Goal: Transaction & Acquisition: Obtain resource

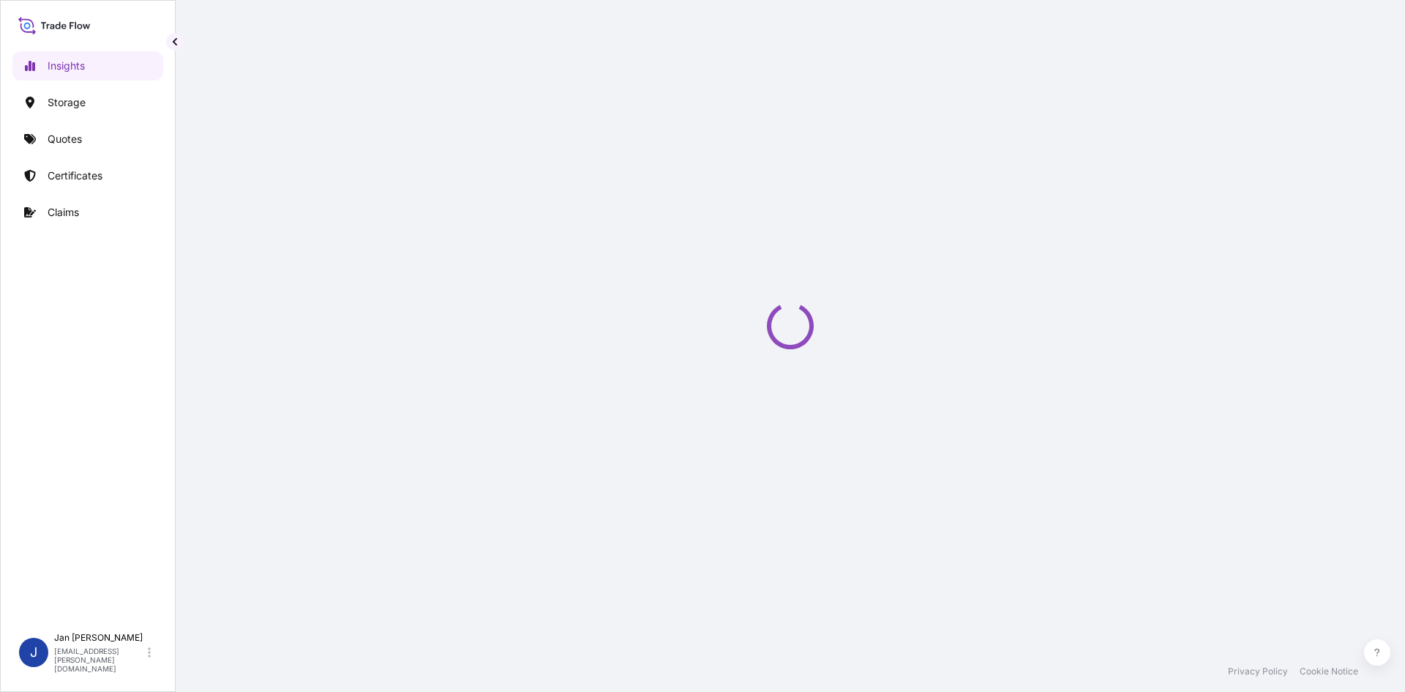
select select "2025"
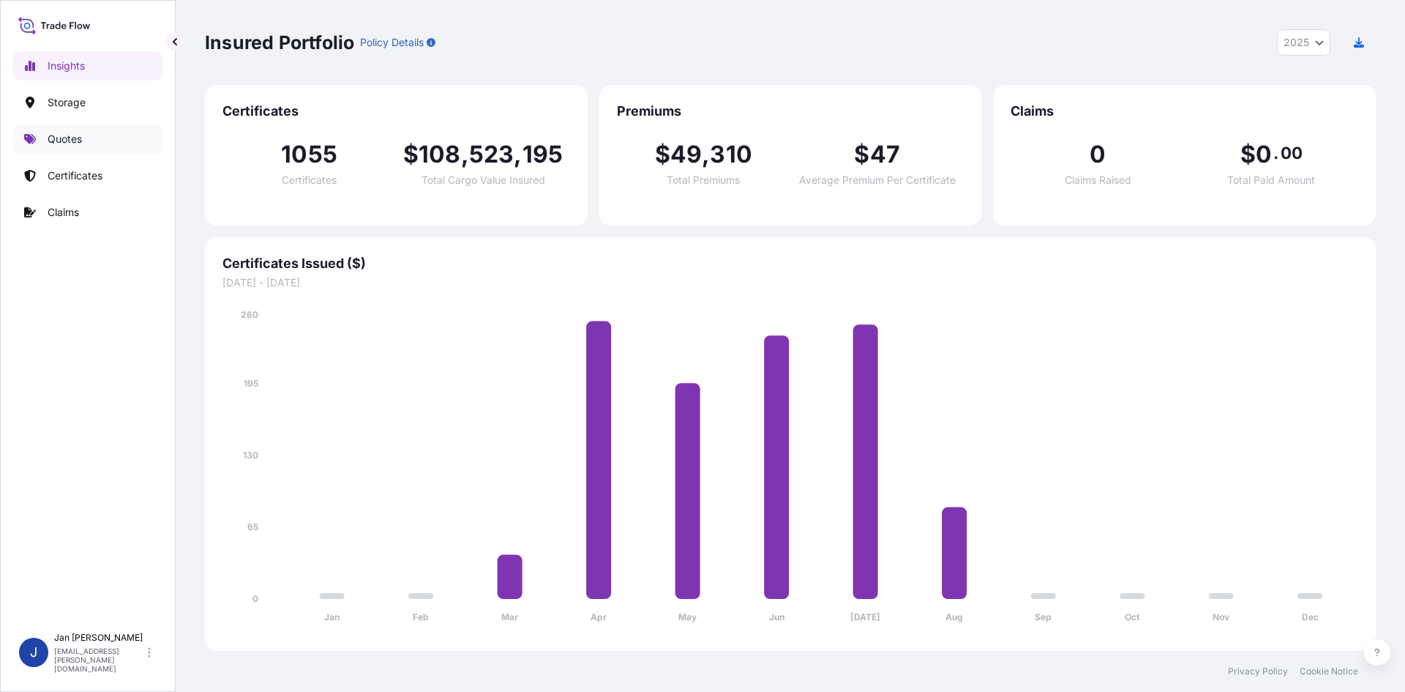
click at [94, 138] on link "Quotes" at bounding box center [87, 138] width 151 height 29
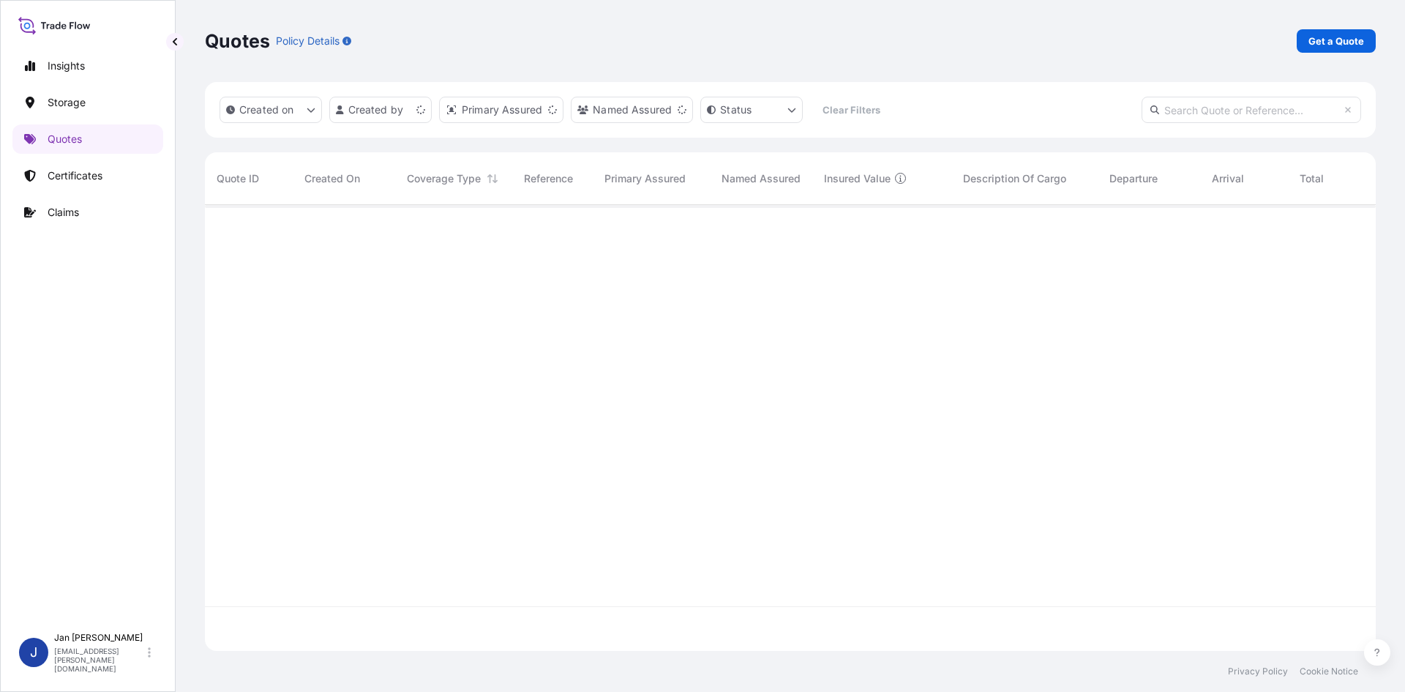
scroll to position [443, 1160]
click at [1333, 53] on div "Quotes Policy Details Get a Quote" at bounding box center [790, 41] width 1171 height 82
click at [1333, 50] on link "Get a Quote" at bounding box center [1336, 40] width 79 height 23
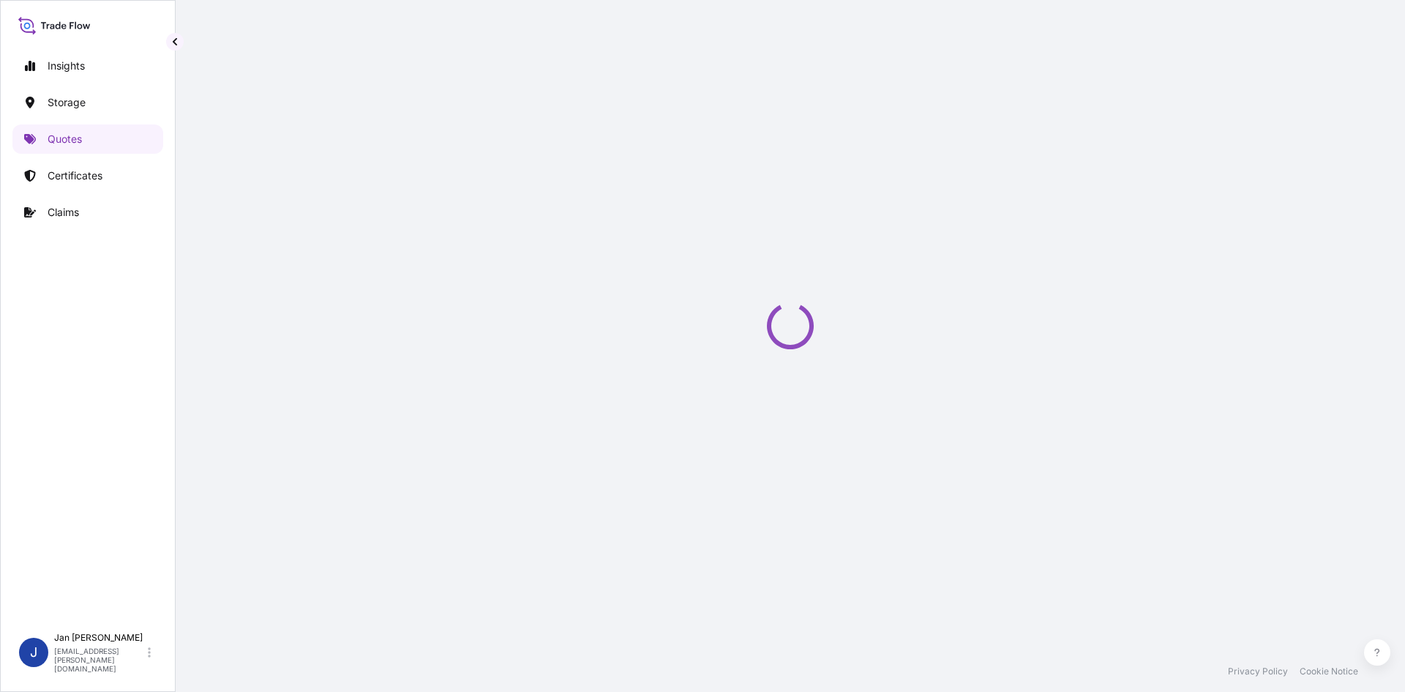
scroll to position [23, 0]
select select "Water"
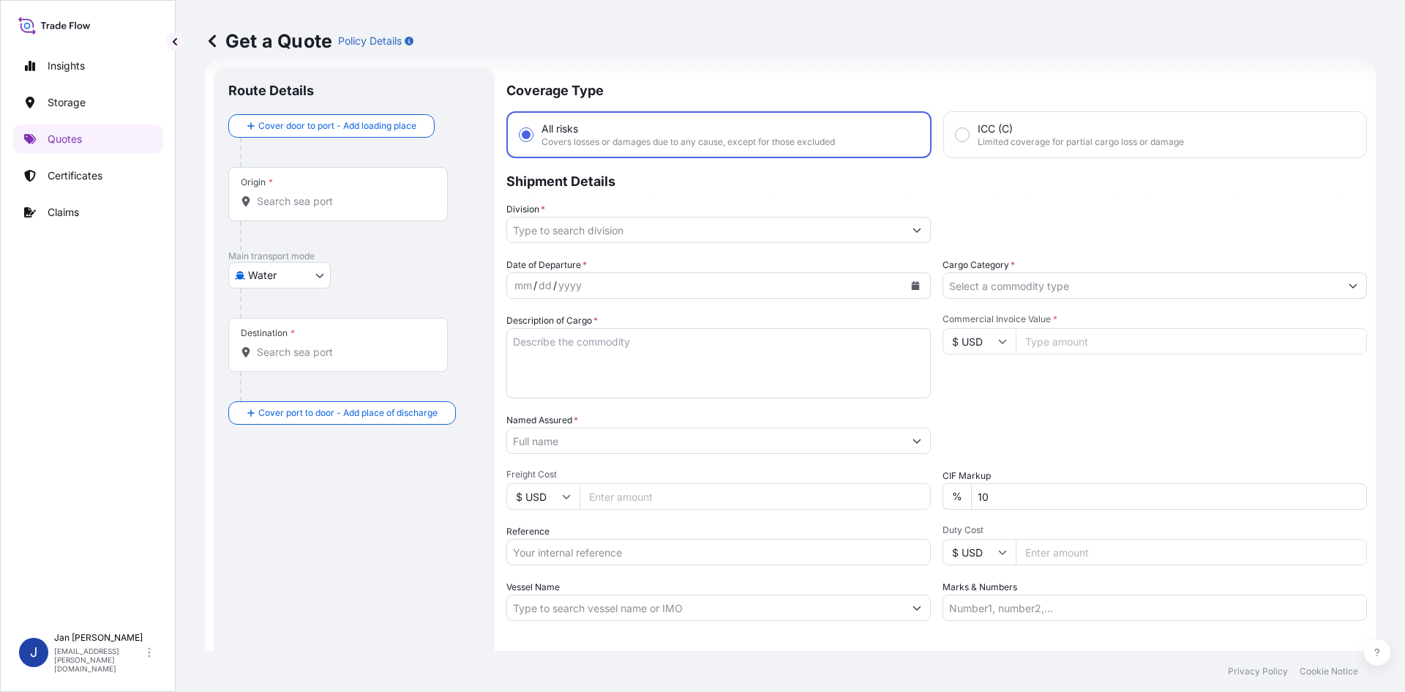
click at [632, 544] on input "Reference" at bounding box center [718, 552] width 424 height 26
paste input "1187411089"
click at [691, 561] on input "1187411089" at bounding box center [718, 552] width 424 height 26
paste input "5013150233"
type input "1187411089 5013150233"
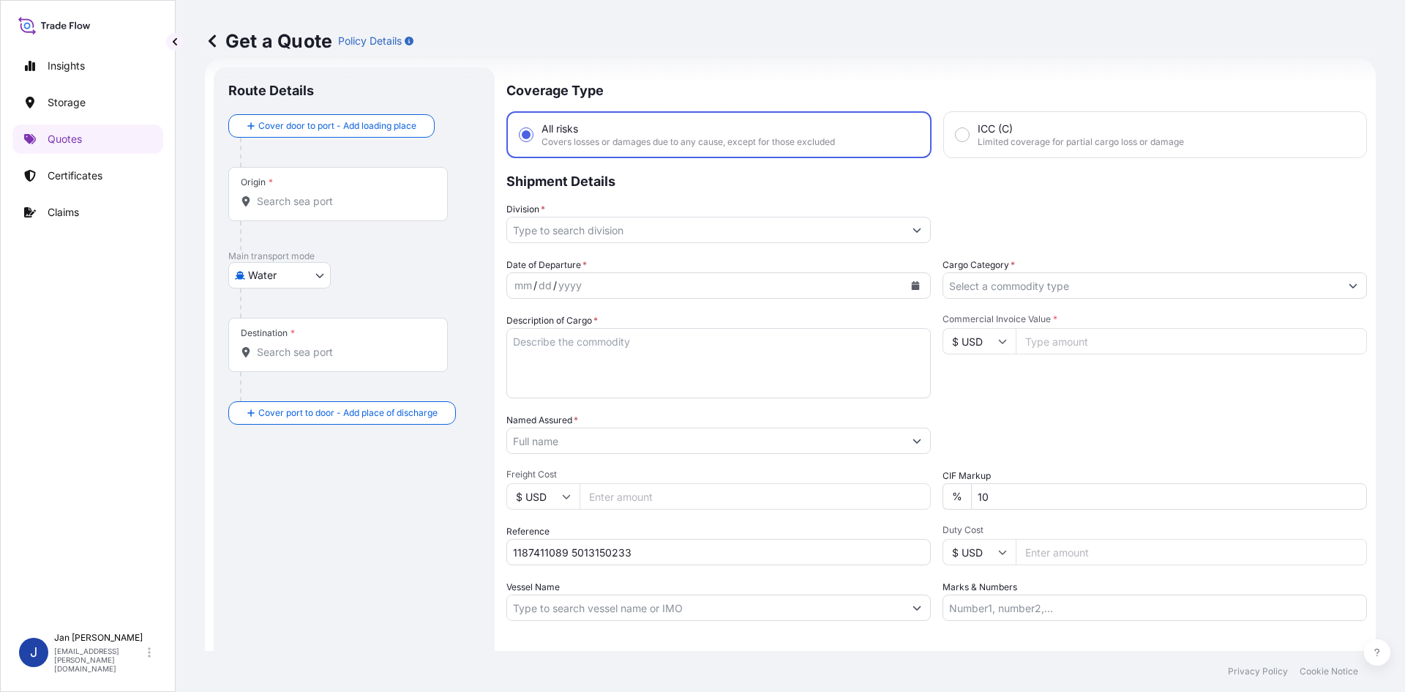
click at [905, 279] on button "Calendar" at bounding box center [915, 285] width 23 height 23
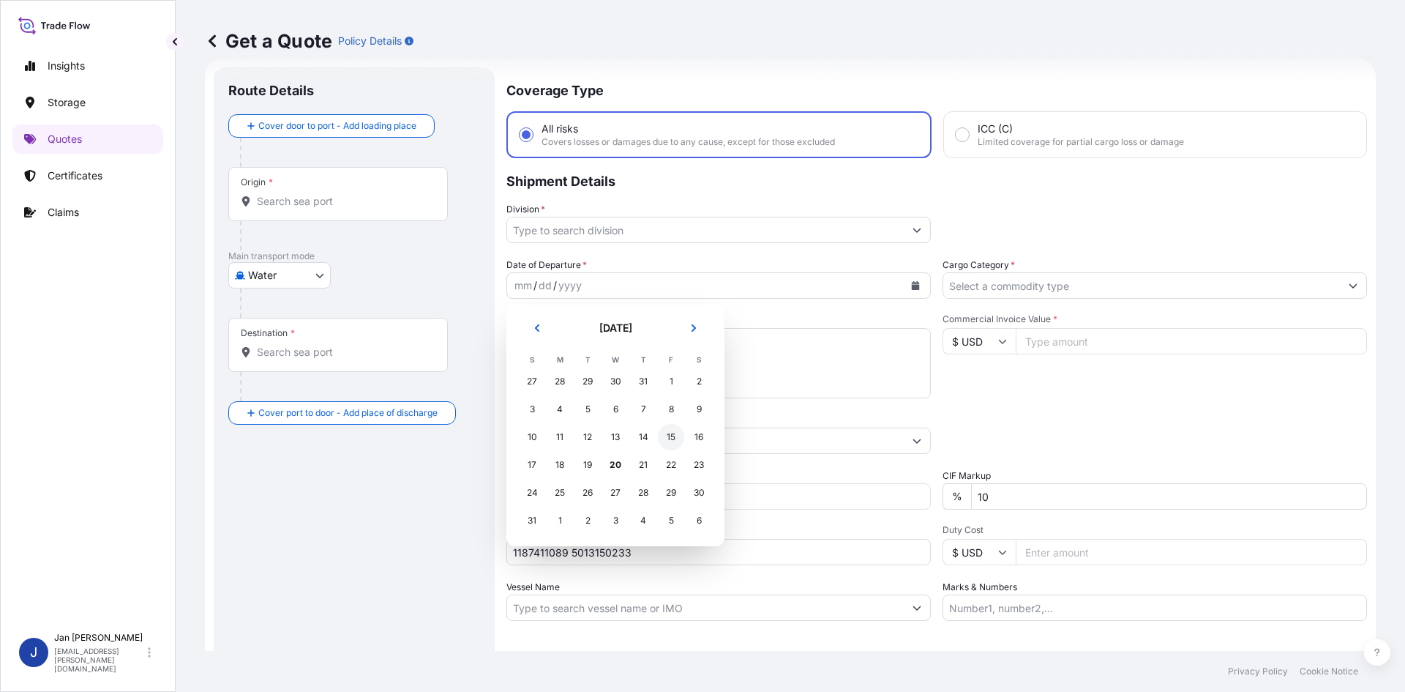
click at [666, 444] on div "15" at bounding box center [671, 437] width 26 height 26
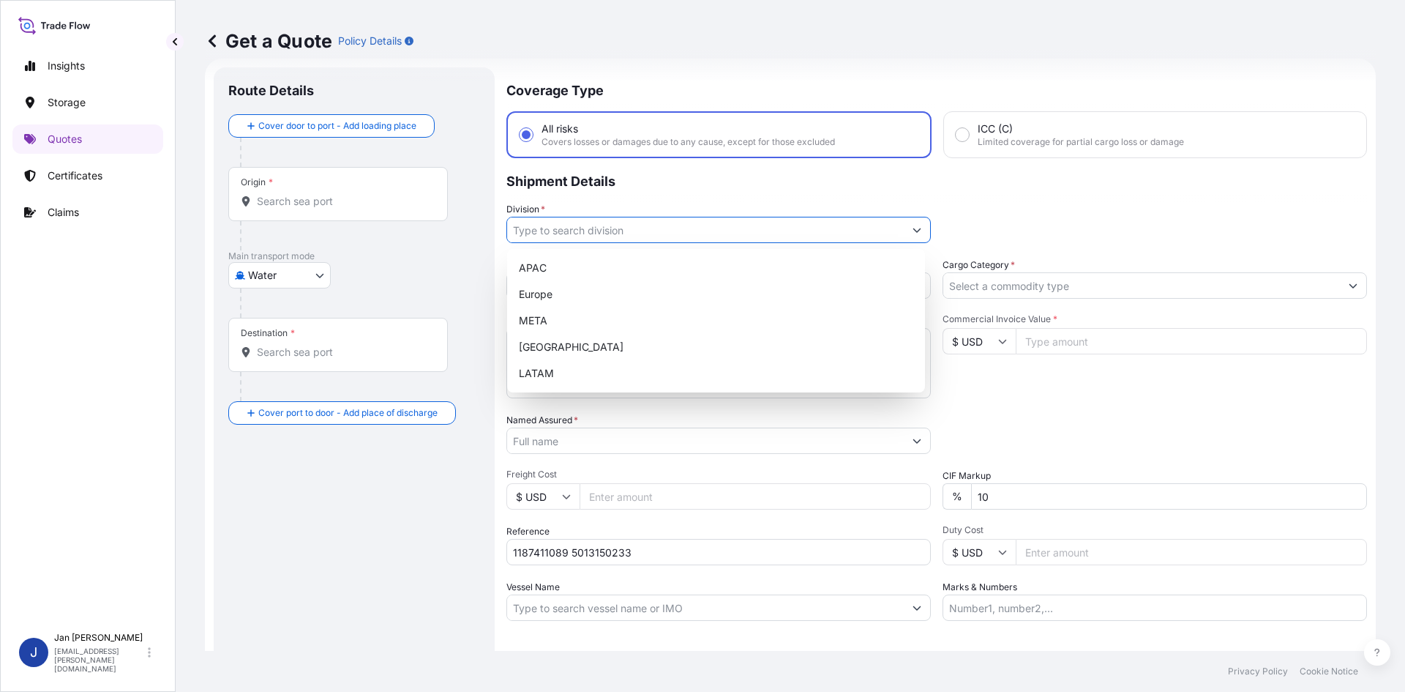
click at [747, 228] on input "Division *" at bounding box center [705, 230] width 397 height 26
click at [657, 296] on div "Europe" at bounding box center [716, 294] width 406 height 26
type input "Europe"
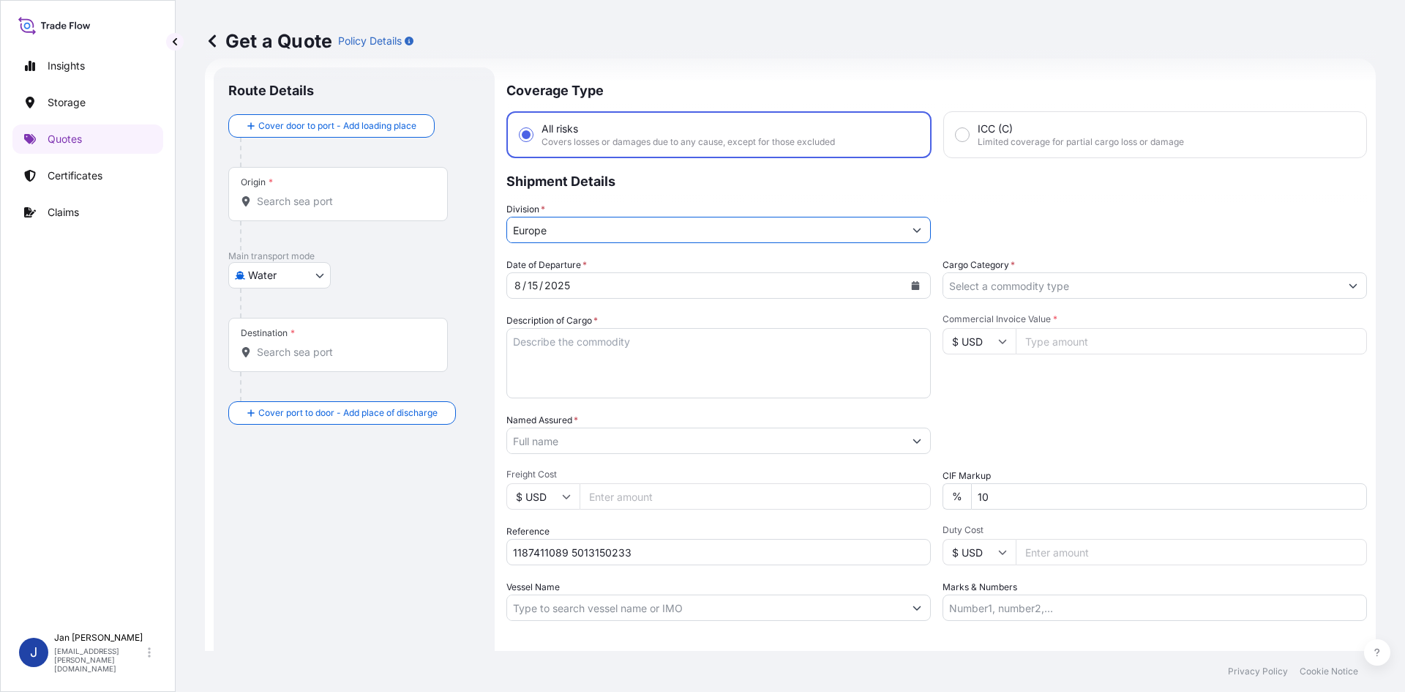
click at [1082, 274] on input "Cargo Category *" at bounding box center [1141, 285] width 397 height 26
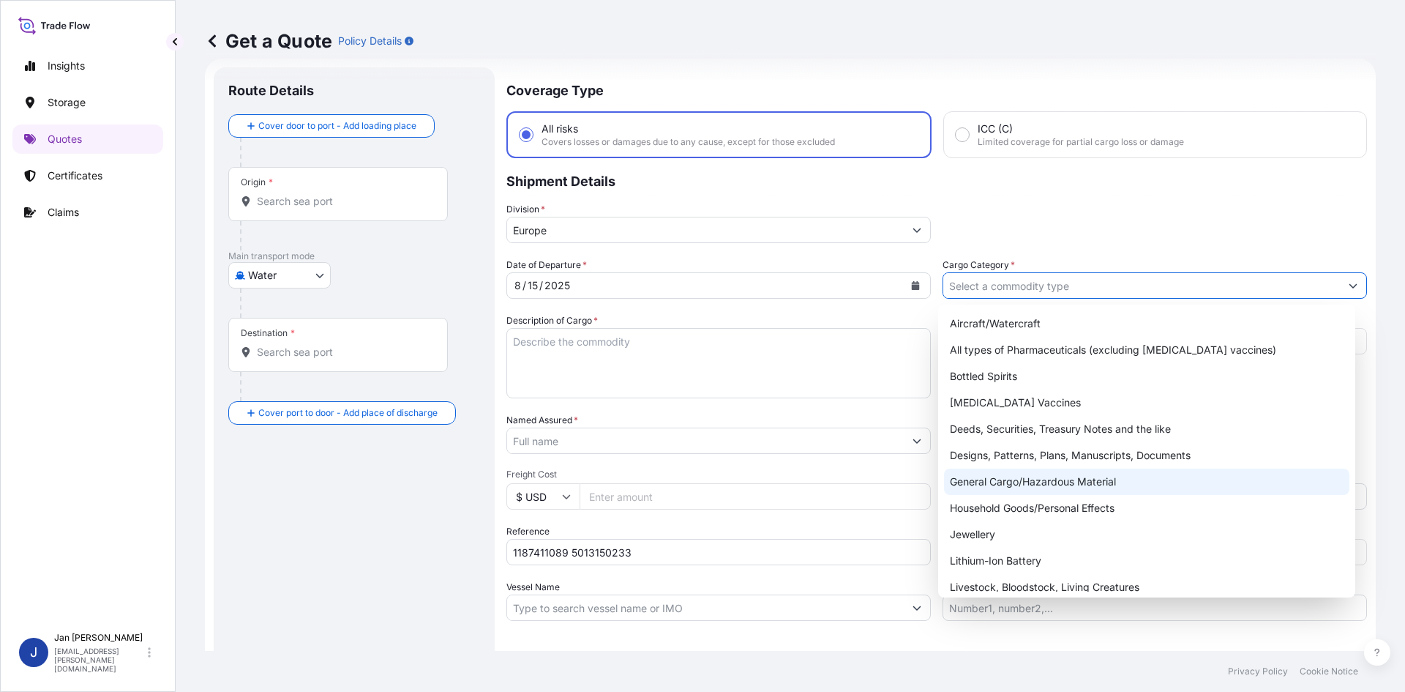
click at [1037, 488] on div "General Cargo/Hazardous Material" at bounding box center [1147, 481] width 406 height 26
type input "General Cargo/Hazardous Material"
click at [616, 349] on textarea "Description of Cargo *" at bounding box center [718, 363] width 424 height 70
paste textarea "BAGS LOADED ONTO 16 PALLETS LOADED INTO 1 40' HIGH CUBE CONTAINER HOSTACOM M4 U…"
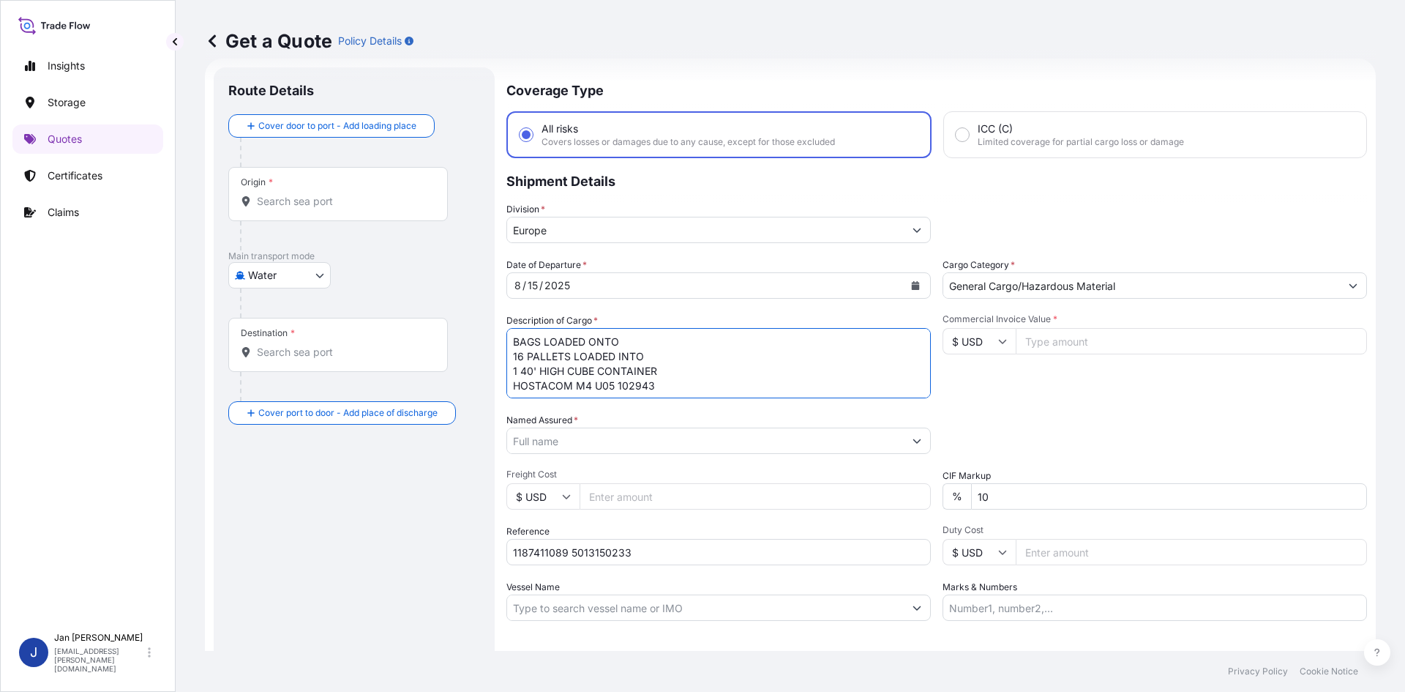
click at [513, 347] on textarea "BAGS LOADED ONTO 16 PALLETS LOADED INTO 1 40' HIGH CUBE CONTAINER HOSTACOM M4 U…" at bounding box center [718, 363] width 424 height 70
type textarea "880 BAGS LOADED ONTO 16 PALLETS LOADED INTO 1 40' HIGH CUBE CONTAINER HOSTACOM …"
drag, startPoint x: 998, startPoint y: 335, endPoint x: 971, endPoint y: 356, distance: 34.4
click at [998, 335] on input "$ USD" at bounding box center [979, 341] width 73 height 26
click at [960, 367] on div "€ EUR" at bounding box center [973, 381] width 61 height 28
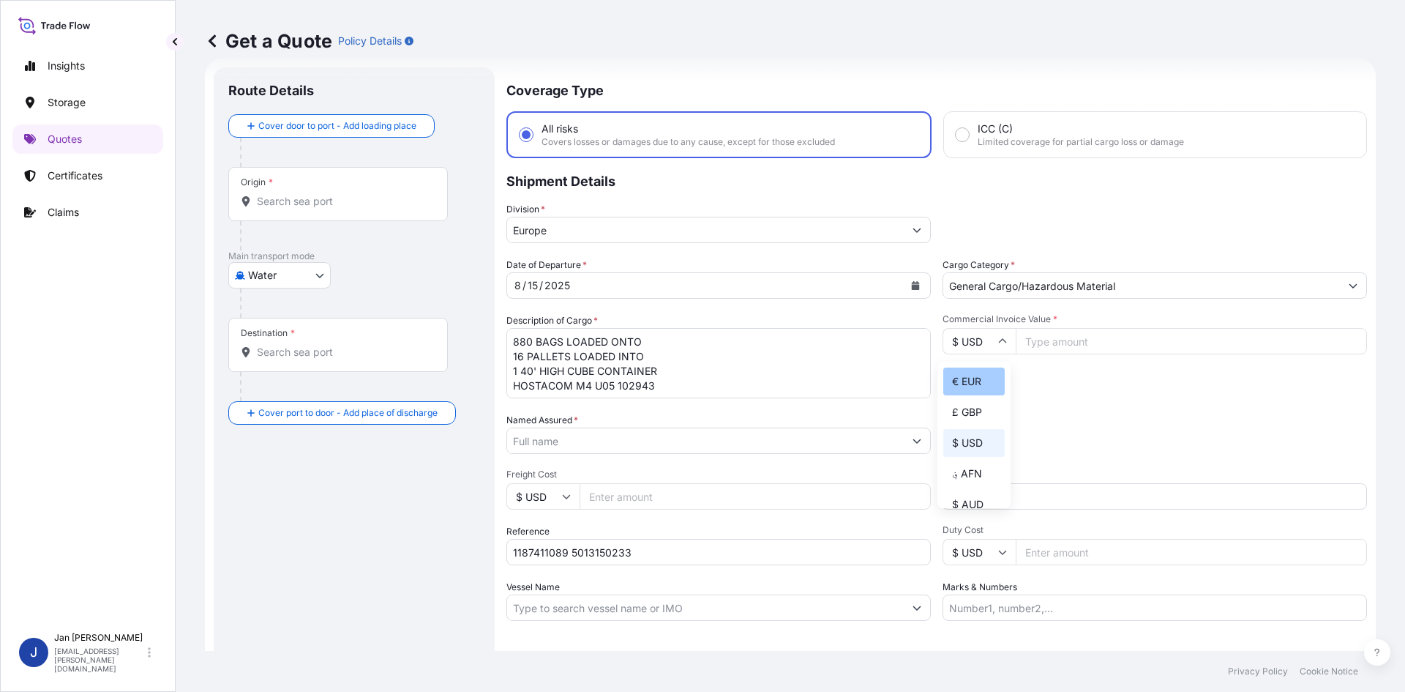
type input "€ EUR"
click at [1068, 342] on input "Commercial Invoice Value *" at bounding box center [1191, 341] width 351 height 26
type input "29018"
click at [1054, 374] on div "Commercial Invoice Value * € EUR 29018" at bounding box center [1155, 355] width 424 height 85
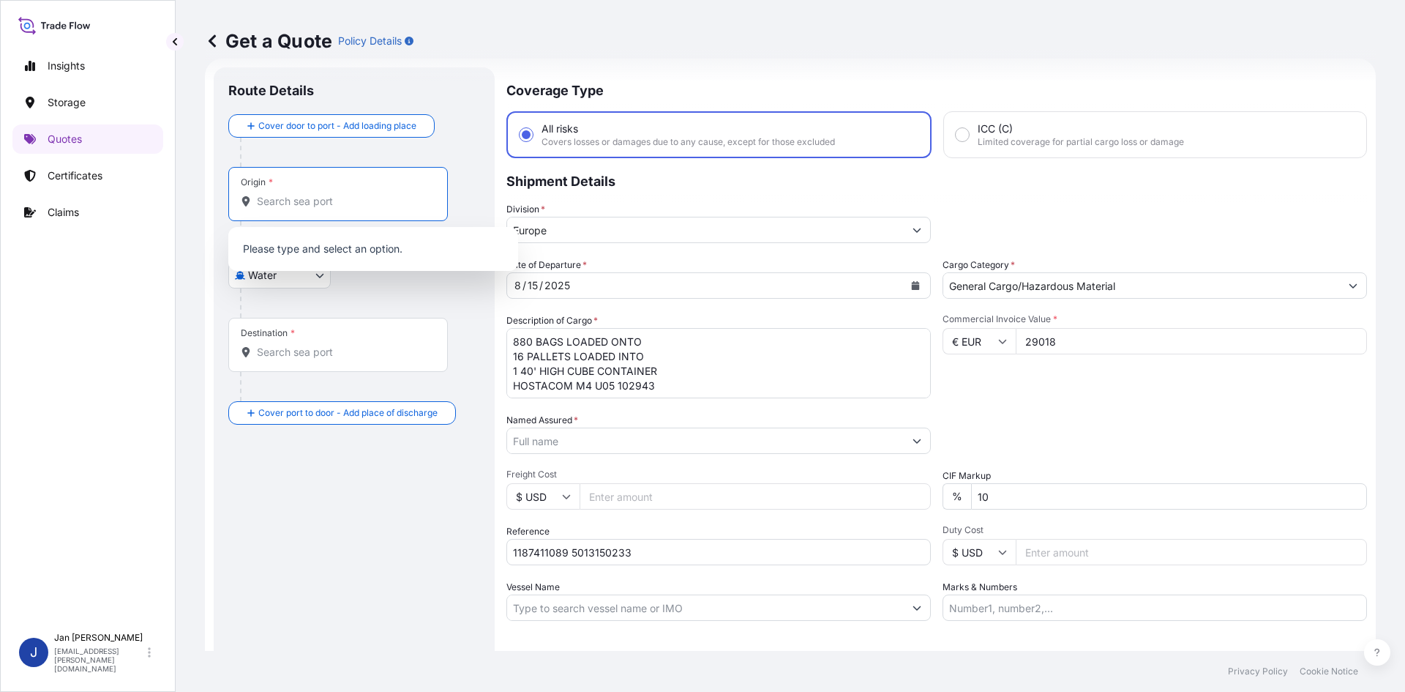
click at [313, 199] on input "Origin *" at bounding box center [343, 201] width 173 height 15
paste input "ANTWERPEN"
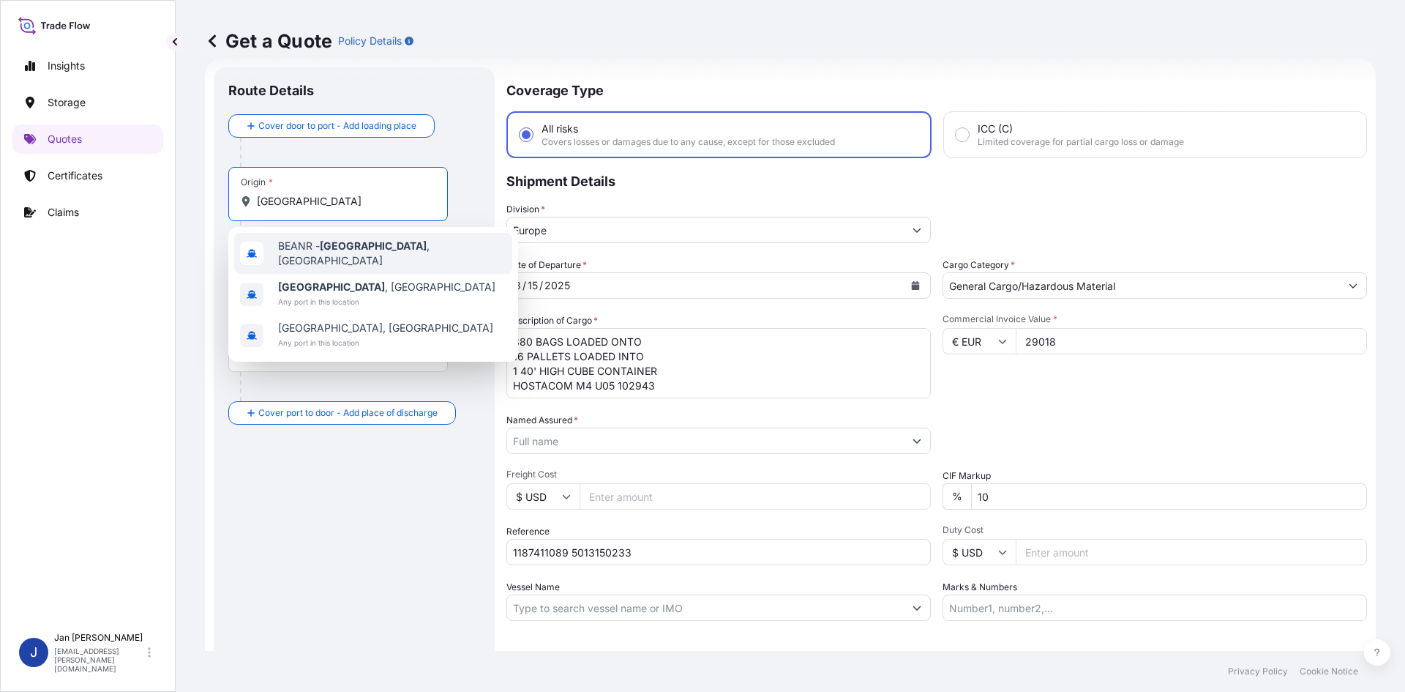
click at [325, 296] on span "Any port in this location" at bounding box center [386, 301] width 217 height 15
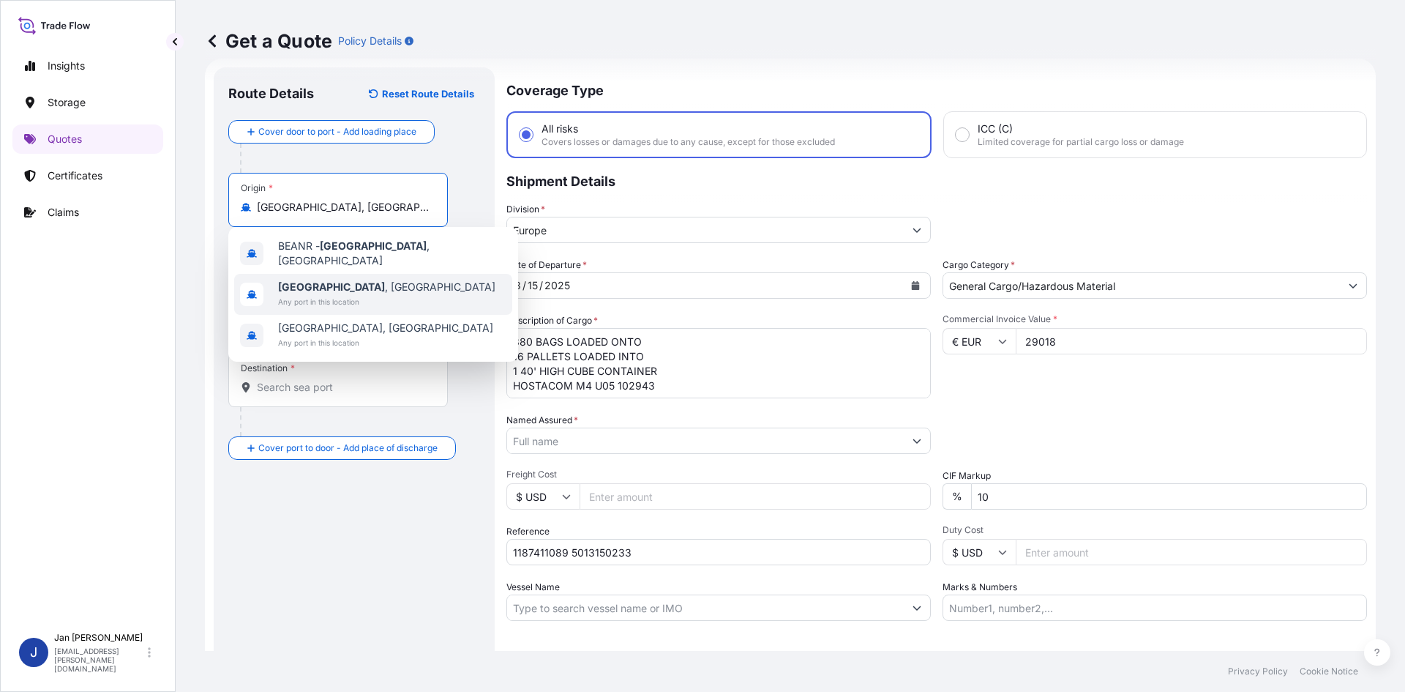
type input "Antwerpen, Belgium"
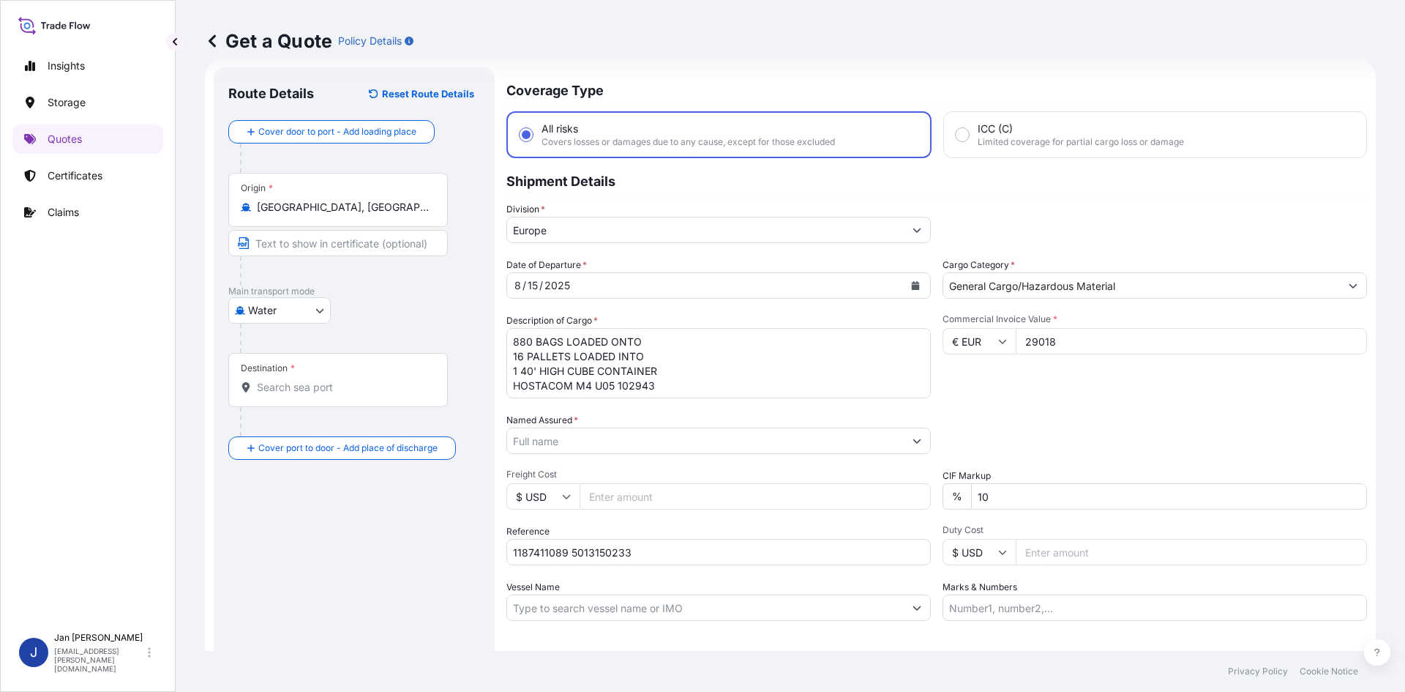
click at [424, 288] on p "Main transport mode" at bounding box center [354, 291] width 252 height 12
drag, startPoint x: 469, startPoint y: 383, endPoint x: 424, endPoint y: 388, distance: 45.7
click at [469, 383] on div "Destination *" at bounding box center [354, 394] width 252 height 83
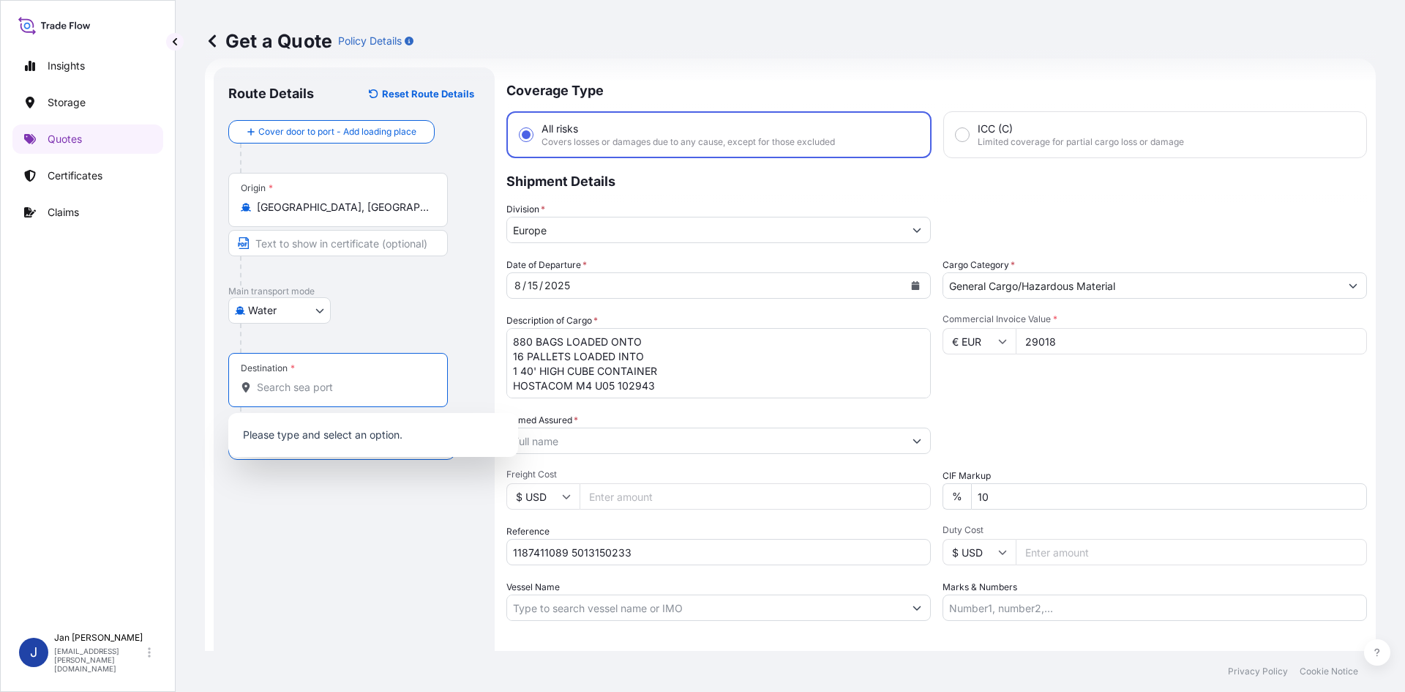
click at [418, 386] on input "Destination *" at bounding box center [343, 387] width 173 height 15
paste input "YARIMCA"
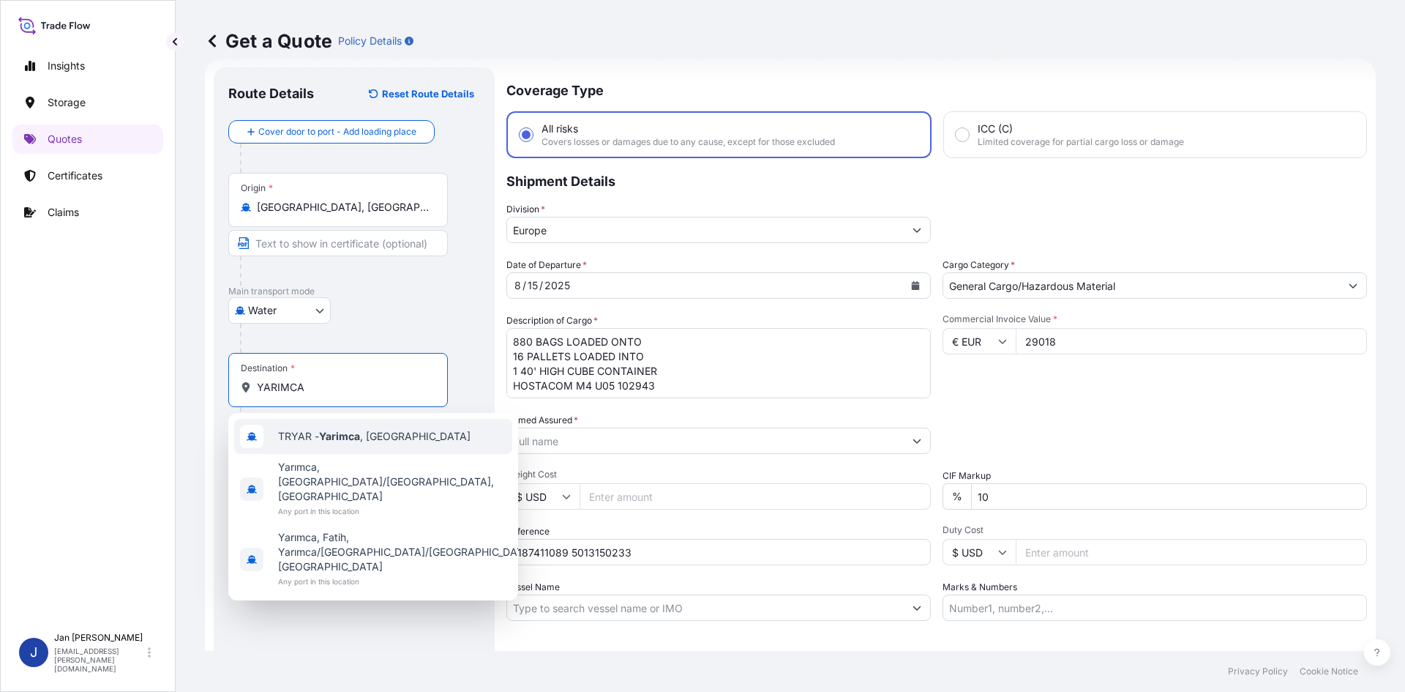
click at [348, 443] on div "TRYAR - Yarimca , Turkey" at bounding box center [373, 436] width 278 height 35
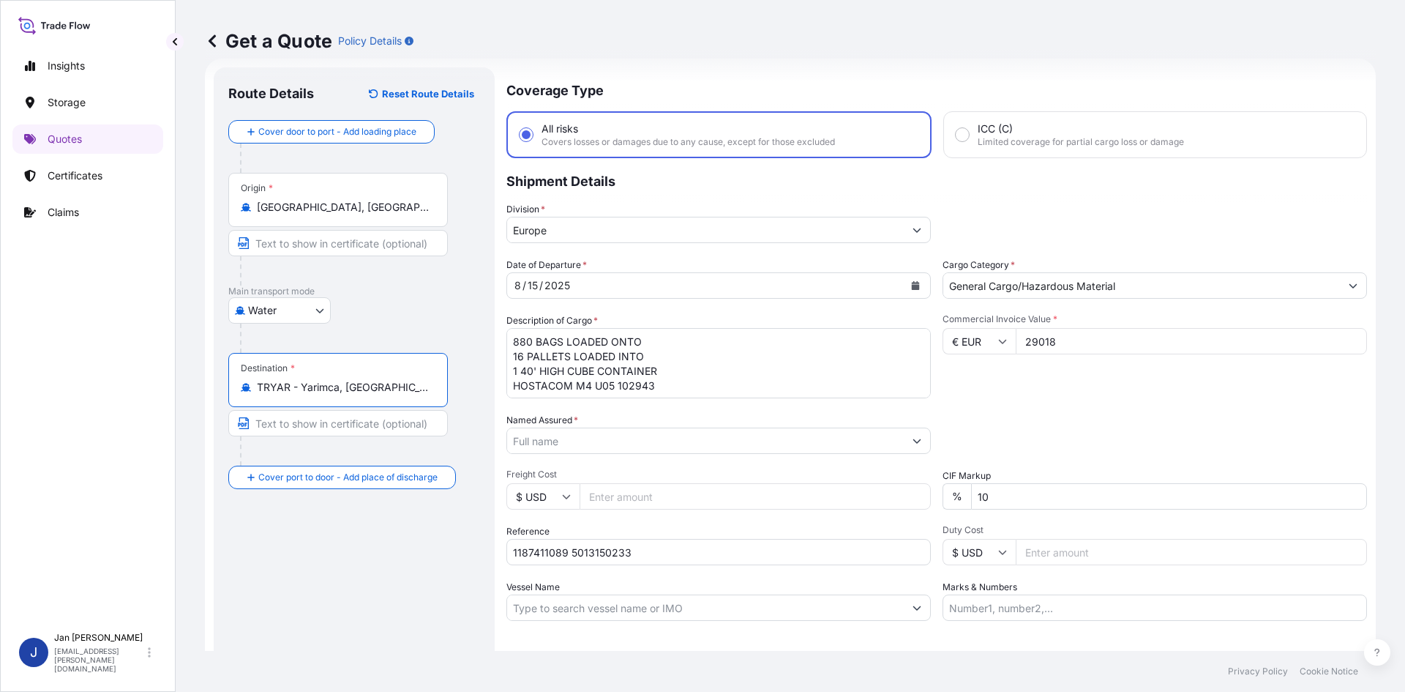
type input "TRYAR - Yarimca, Turkey"
click at [363, 558] on div "Route Details Reset Route Details Cover door to port - Add loading place Place …" at bounding box center [354, 398] width 252 height 633
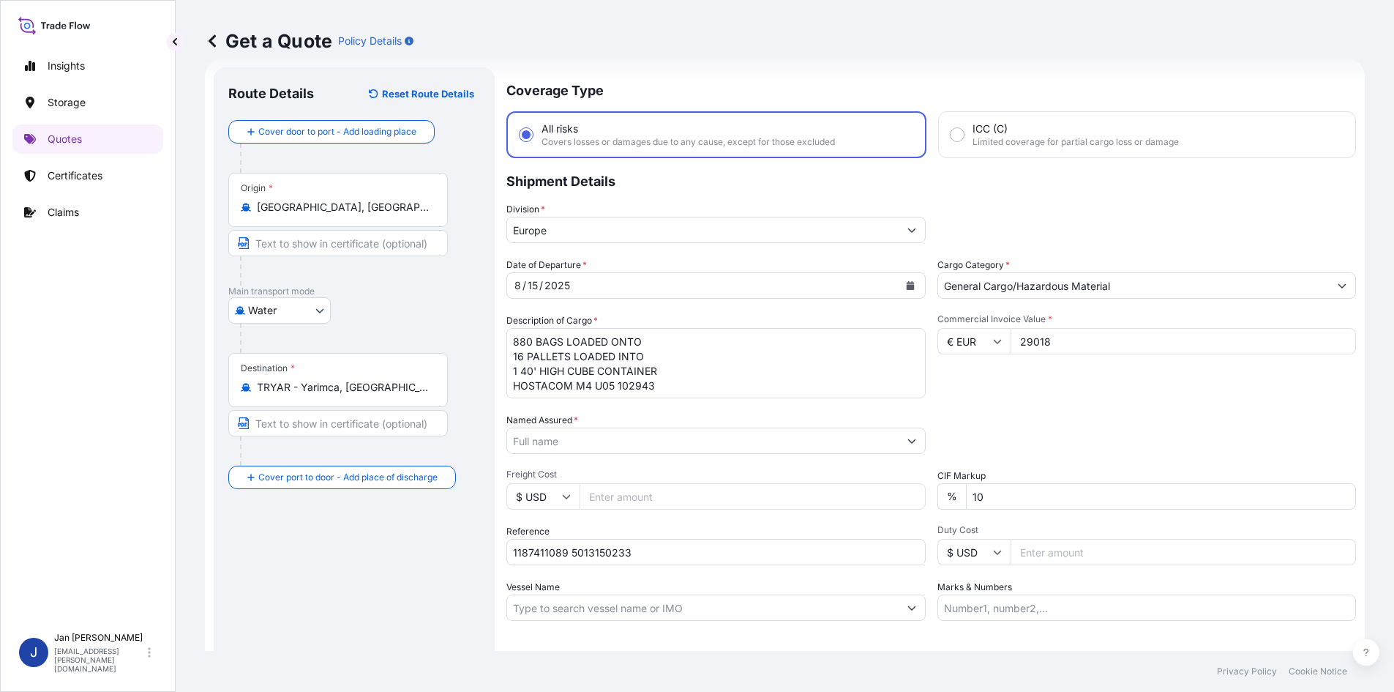
click at [517, 445] on input "Named Assured *" at bounding box center [702, 440] width 391 height 26
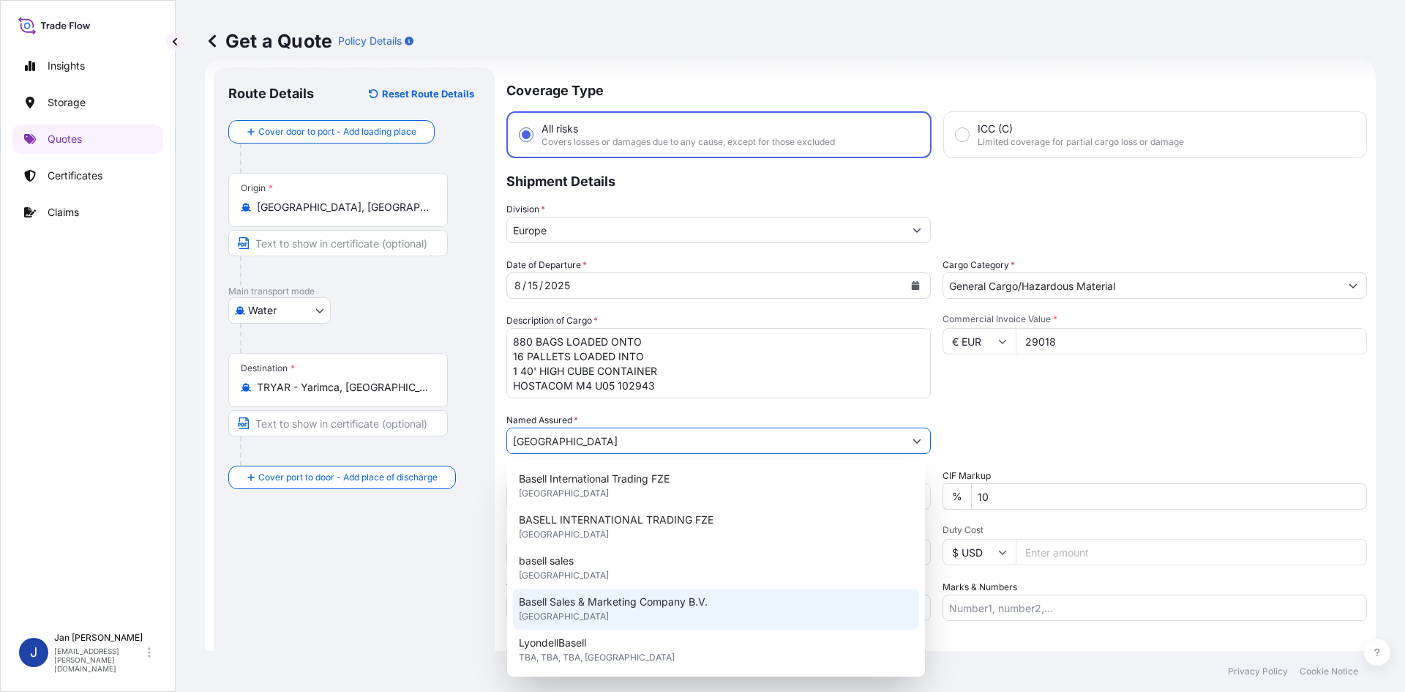
click at [595, 610] on div "Basell Sales & Marketing Company B.V. United Kingdom" at bounding box center [716, 608] width 406 height 41
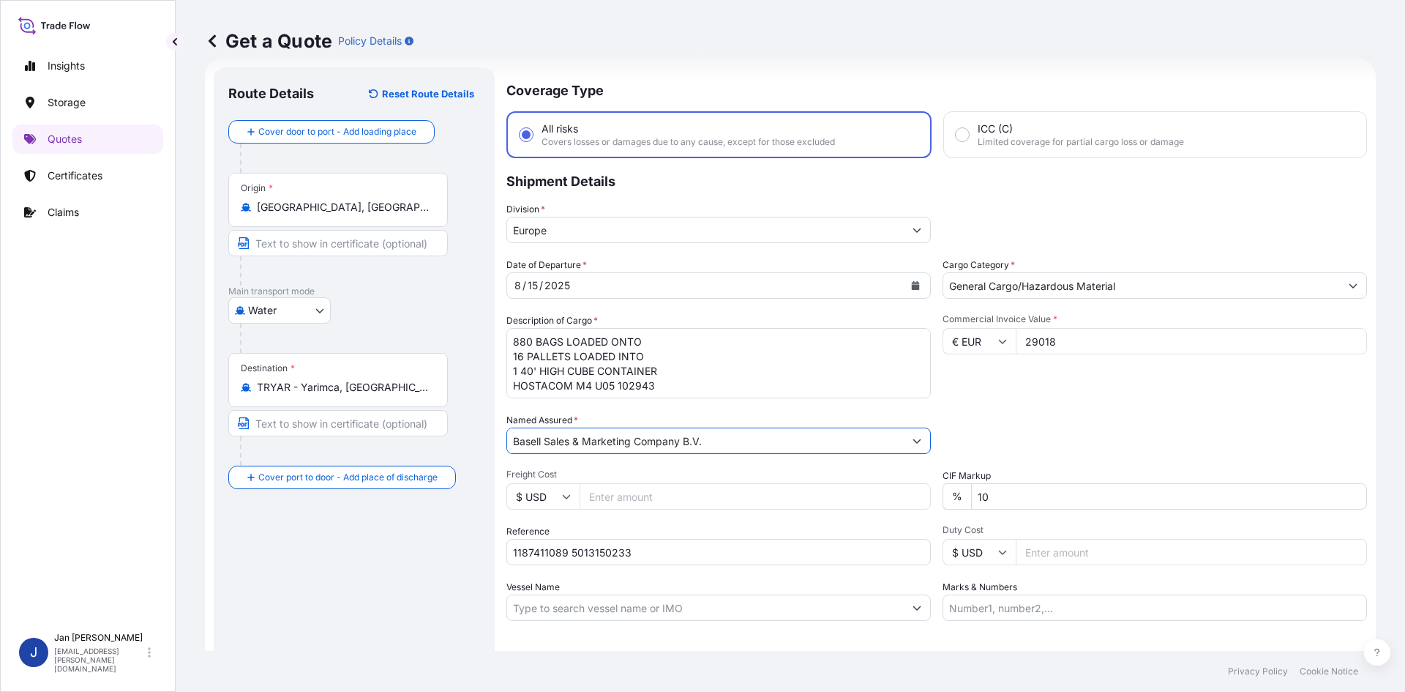
type input "Basell Sales & Marketing Company B.V."
click at [998, 429] on div "Packing Category Type to search a container mode Please select a primary mode o…" at bounding box center [1155, 433] width 424 height 41
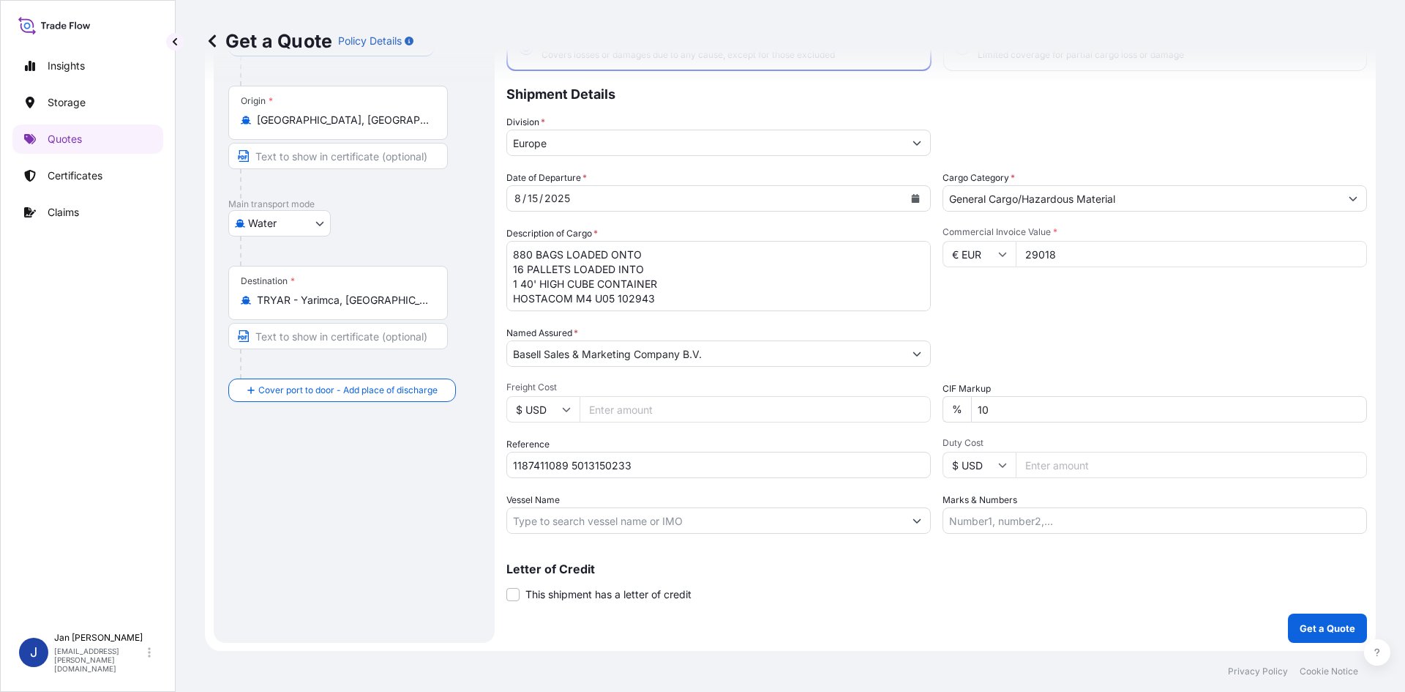
scroll to position [111, 0]
click at [1312, 615] on button "Get a Quote" at bounding box center [1327, 626] width 79 height 29
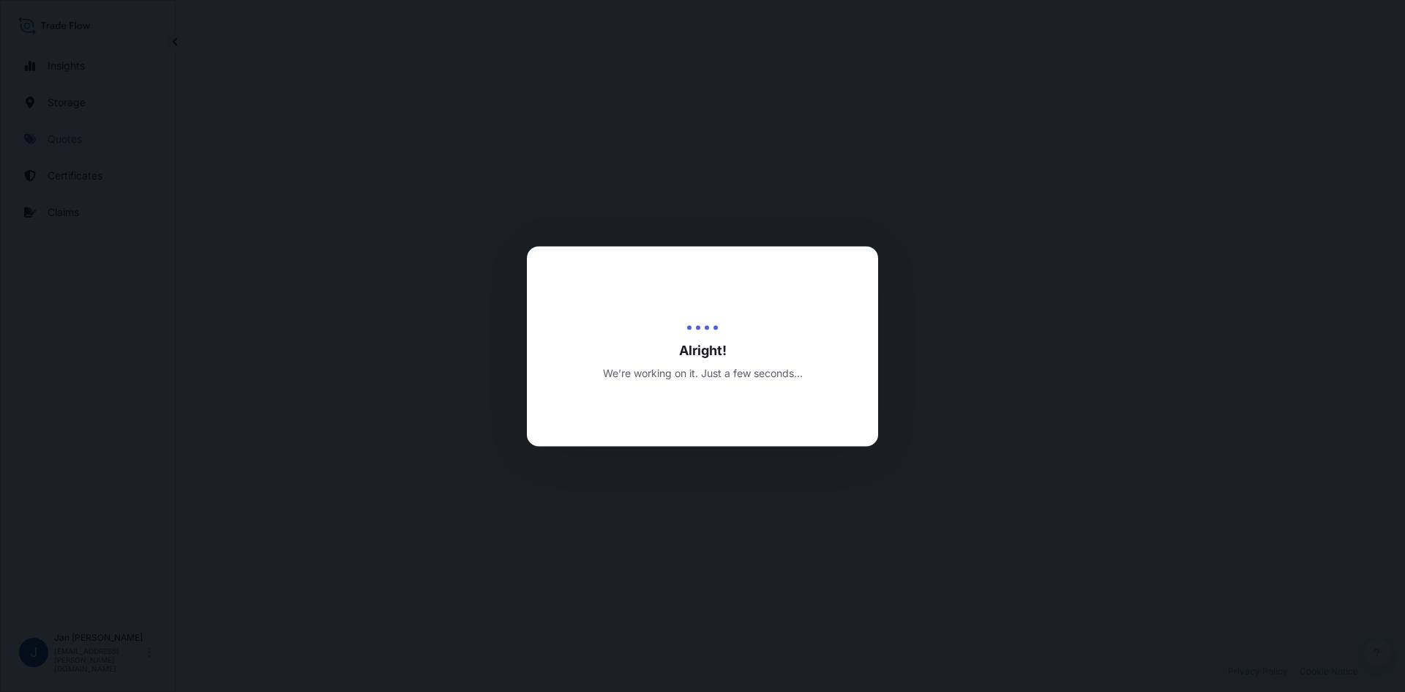
select select "Water"
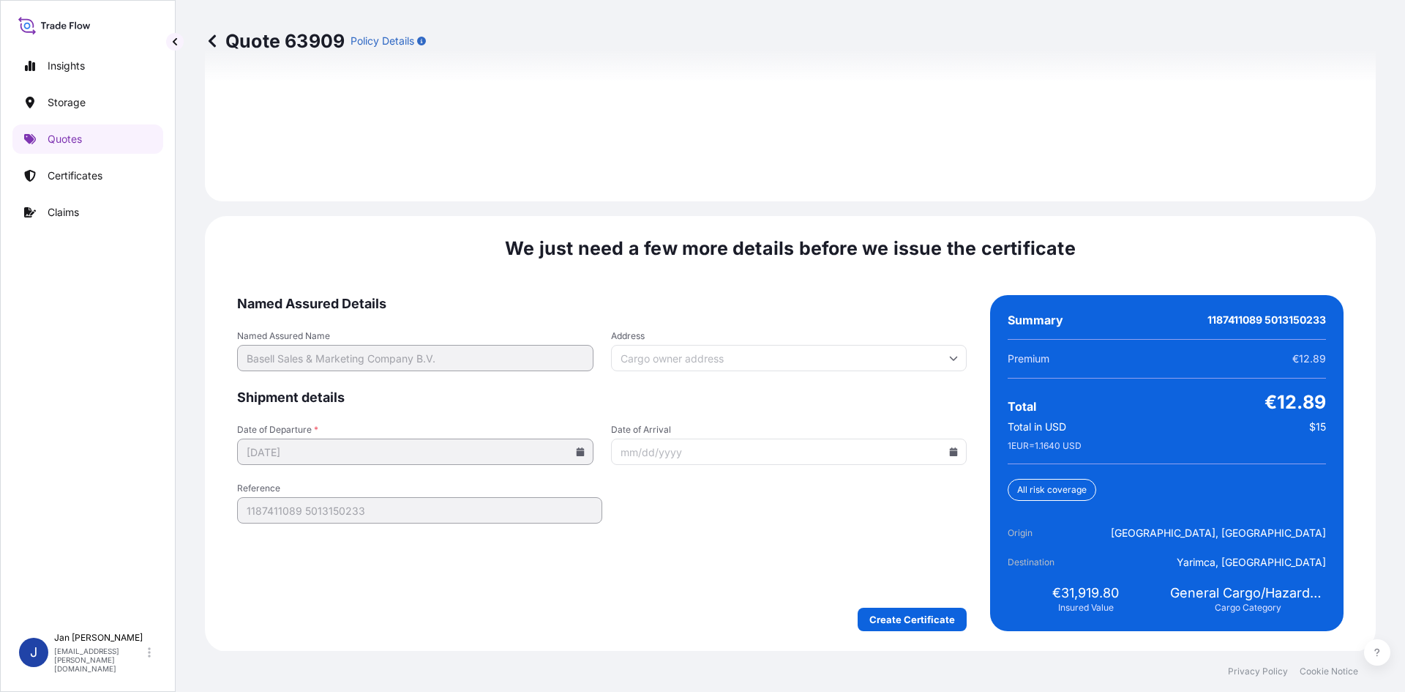
scroll to position [2099, 0]
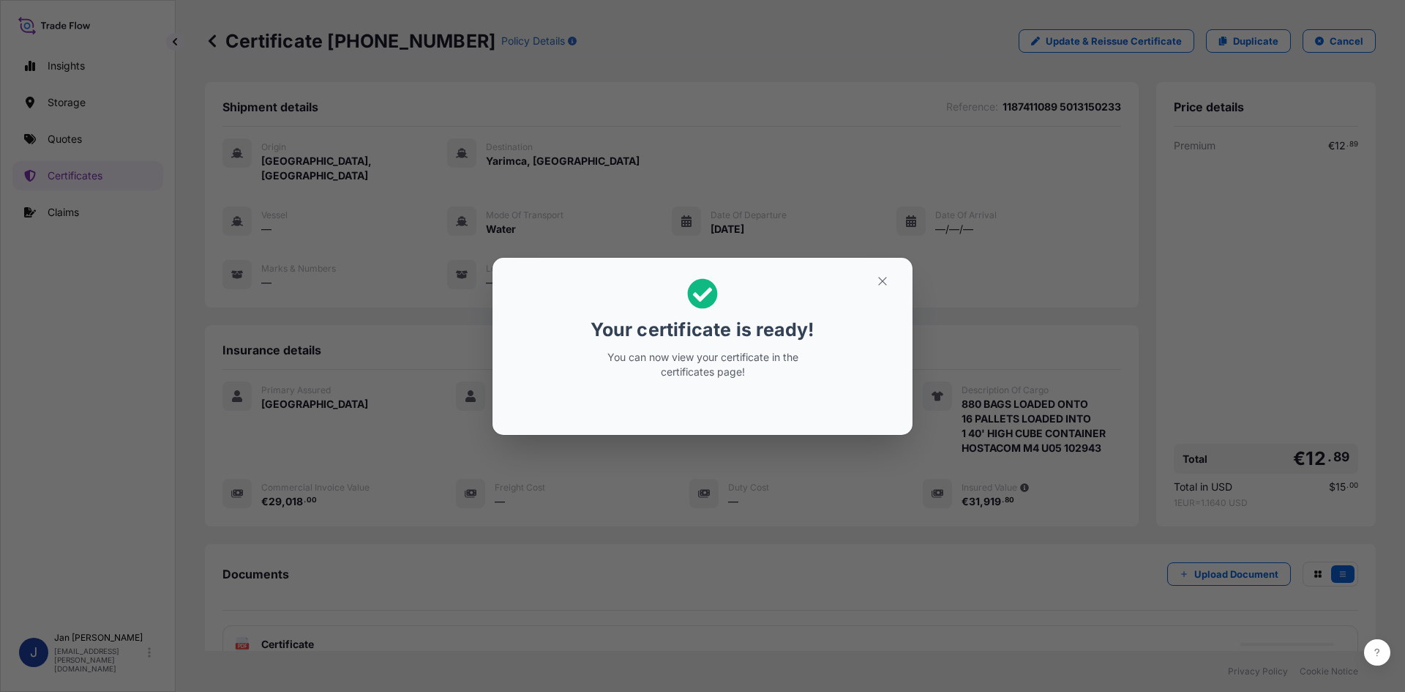
click at [646, 201] on div "Your certificate is ready! You can now view your certificate in the certificate…" at bounding box center [702, 346] width 1405 height 692
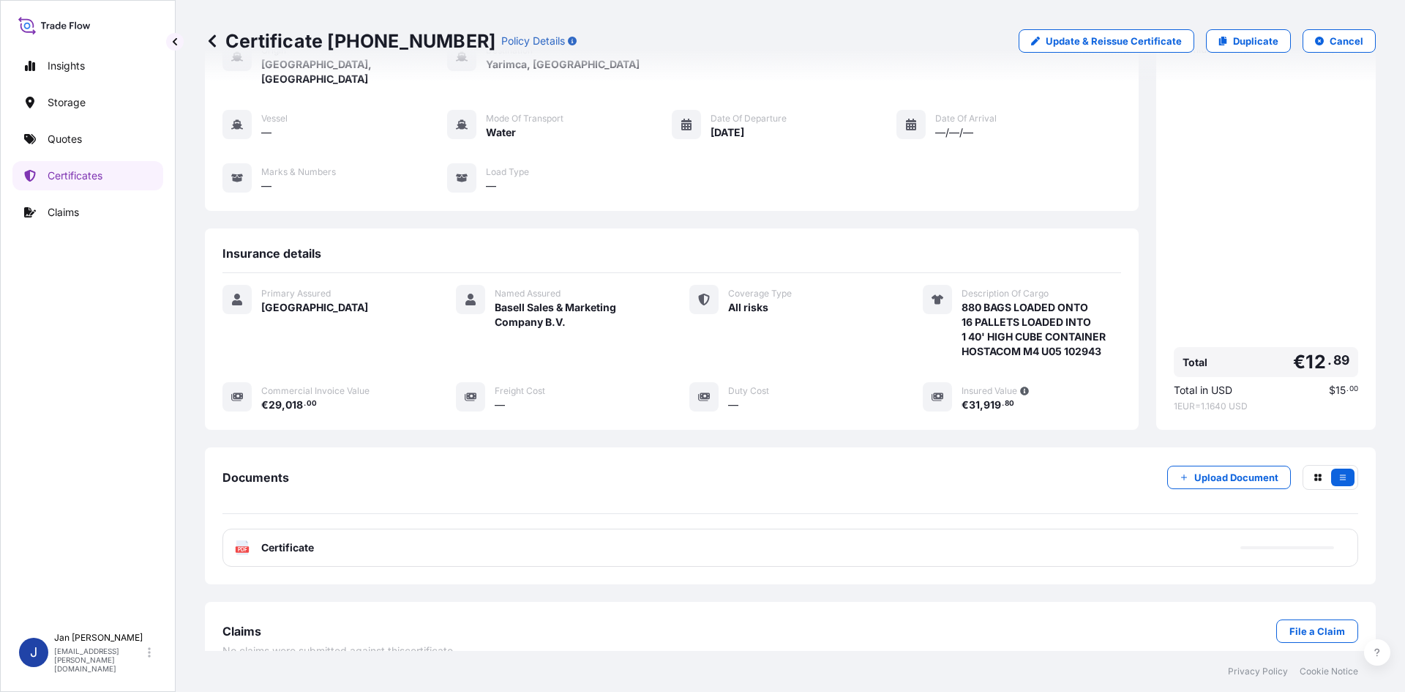
scroll to position [107, 0]
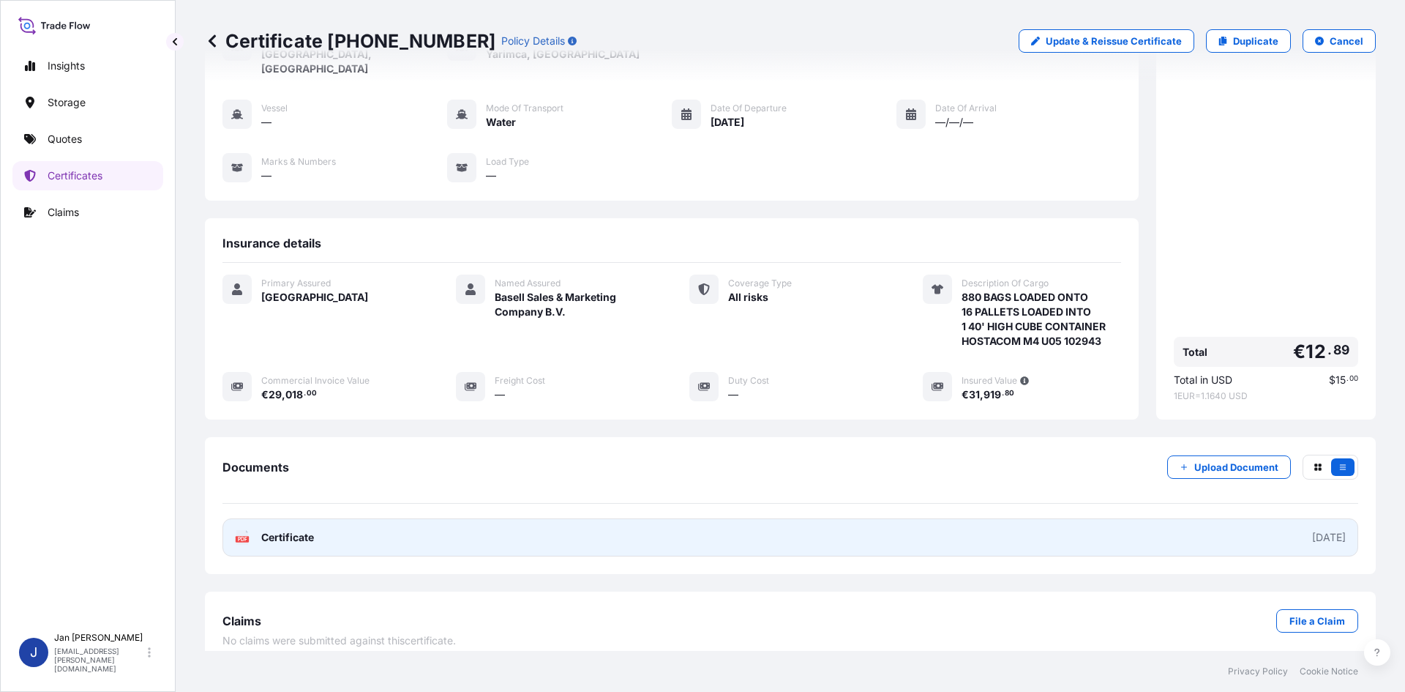
click at [675, 518] on link "PDF Certificate 2025-08-20" at bounding box center [790, 537] width 1136 height 38
